Goal: Task Accomplishment & Management: Manage account settings

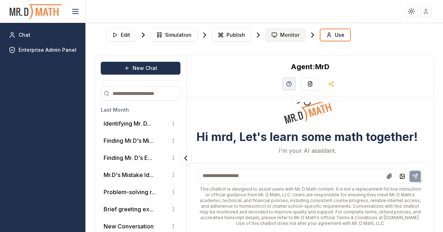
click at [280, 37] on span "Monitor" at bounding box center [289, 34] width 19 height 7
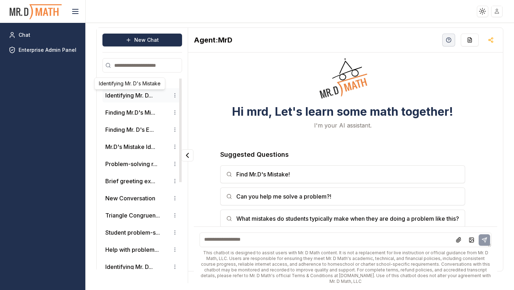
click at [131, 94] on button "Identifying Mr. D..." at bounding box center [128, 95] width 47 height 9
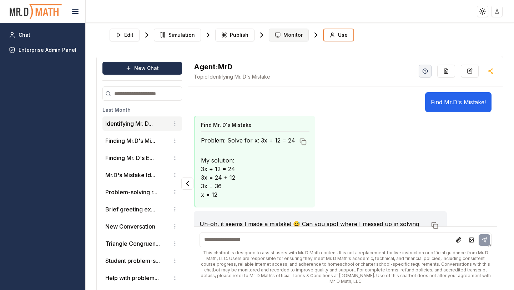
click at [284, 35] on span "Monitor" at bounding box center [293, 34] width 19 height 7
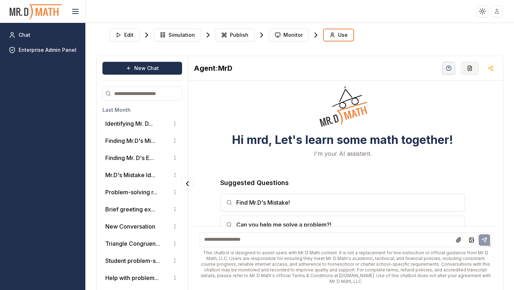
click at [442, 71] on button "button" at bounding box center [470, 68] width 18 height 13
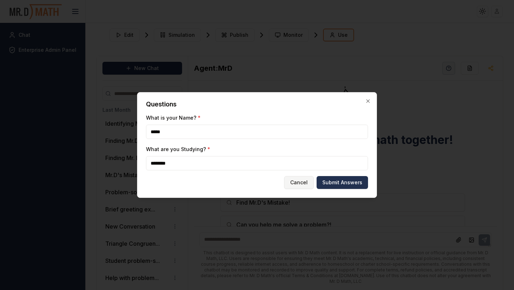
click at [303, 185] on button "Cancel" at bounding box center [299, 182] width 30 height 13
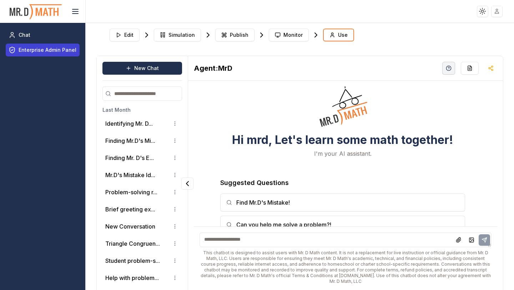
click at [35, 52] on span "Enterprise Admin Panel" at bounding box center [48, 49] width 58 height 7
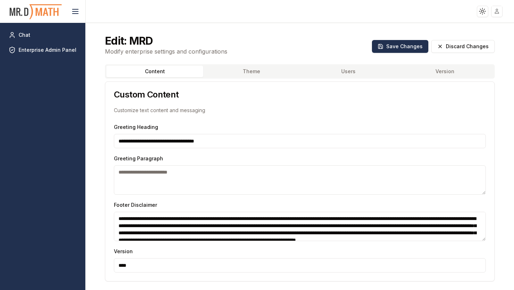
click at [348, 71] on button "Users" at bounding box center [348, 71] width 97 height 11
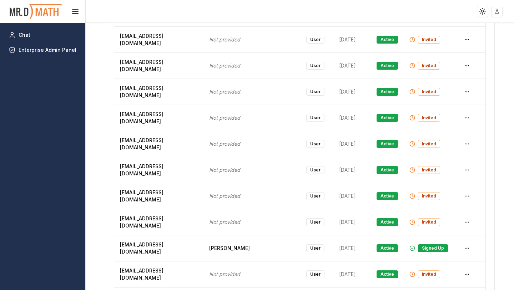
scroll to position [5916, 0]
